Goal: Task Accomplishment & Management: Complete application form

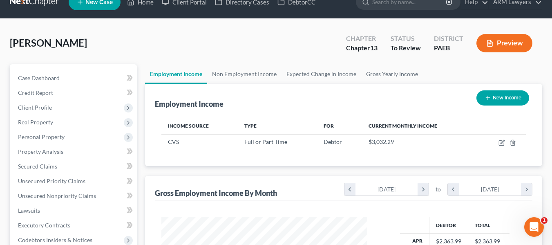
scroll to position [147, 222]
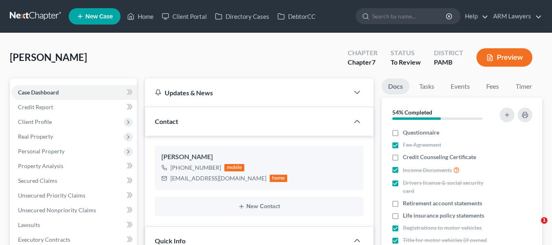
select select "21"
click at [40, 14] on link at bounding box center [36, 16] width 52 height 15
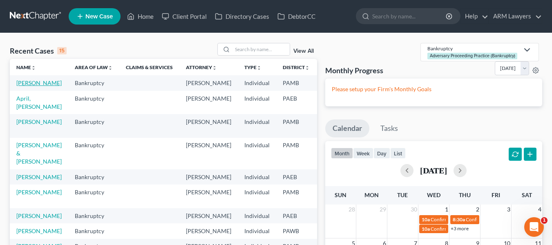
click at [27, 84] on link "[PERSON_NAME]" at bounding box center [38, 82] width 45 height 7
select select "21"
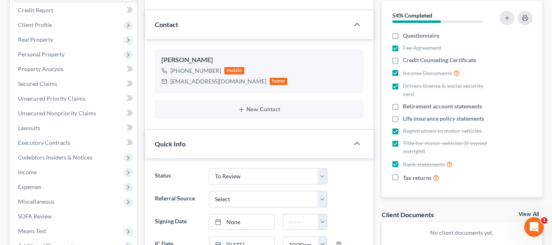
scroll to position [97, 0]
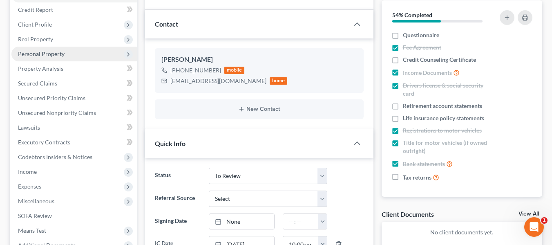
click at [55, 50] on span "Personal Property" at bounding box center [41, 53] width 47 height 7
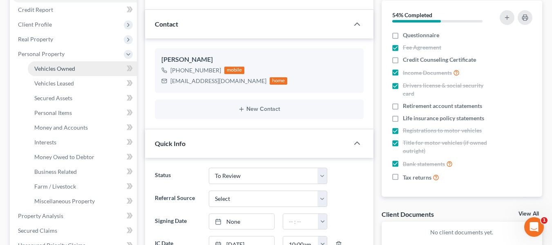
click at [58, 70] on span "Vehicles Owned" at bounding box center [54, 68] width 41 height 7
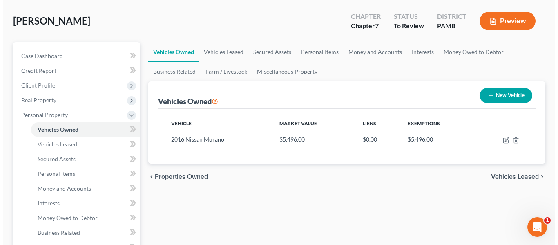
scroll to position [37, 0]
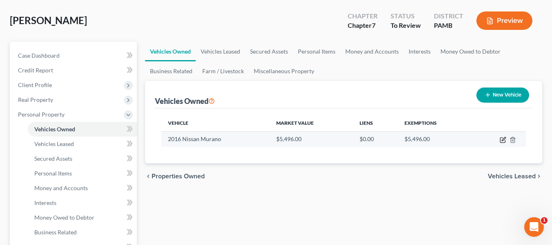
click at [501, 141] on icon "button" at bounding box center [503, 139] width 7 height 7
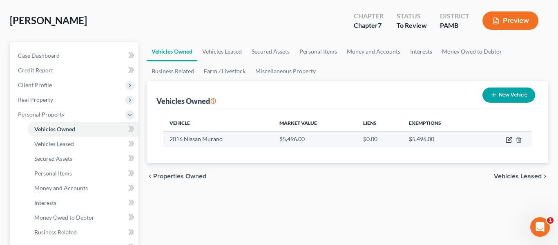
select select "0"
select select "10"
select select "3"
select select "0"
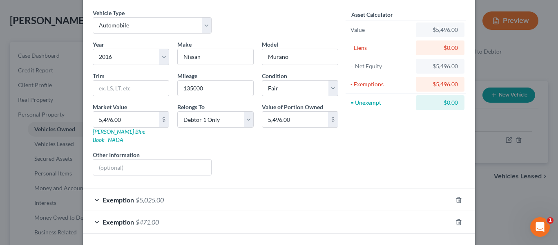
scroll to position [54, 0]
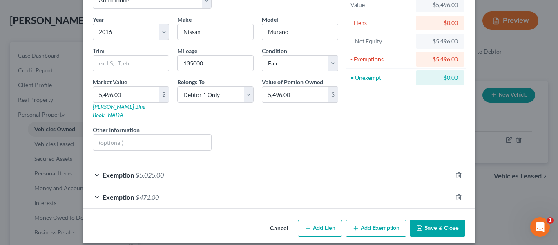
click at [205, 165] on div "Exemption $5,025.00" at bounding box center [267, 175] width 369 height 22
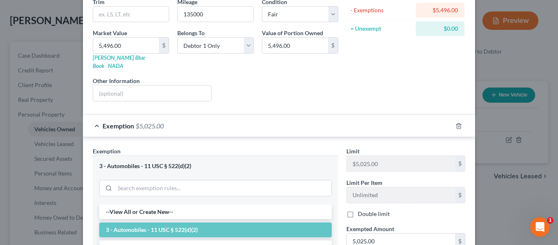
scroll to position [103, 0]
click at [175, 121] on div "Exemption $5,025.00" at bounding box center [267, 125] width 369 height 22
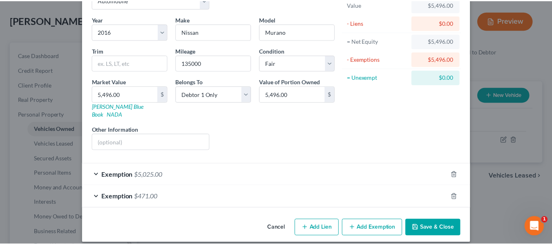
scroll to position [0, 0]
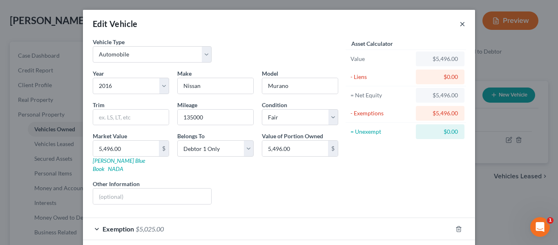
click at [461, 22] on button "×" at bounding box center [463, 24] width 6 height 10
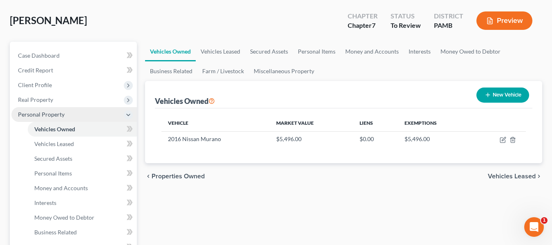
click at [46, 116] on span "Personal Property" at bounding box center [41, 114] width 47 height 7
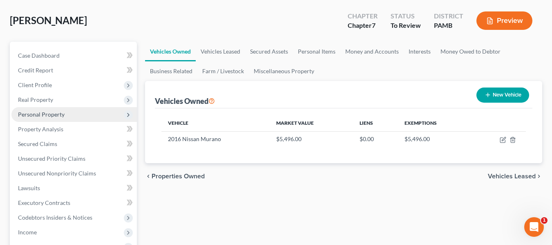
click at [44, 115] on span "Personal Property" at bounding box center [41, 114] width 47 height 7
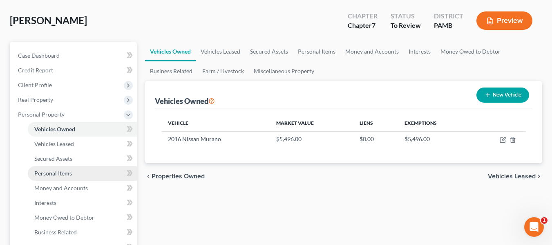
click at [58, 173] on span "Personal Items" at bounding box center [53, 173] width 38 height 7
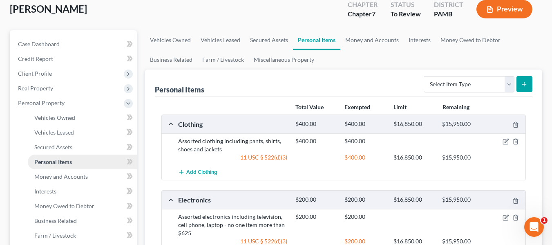
scroll to position [48, 0]
